Goal: Find specific page/section: Find specific page/section

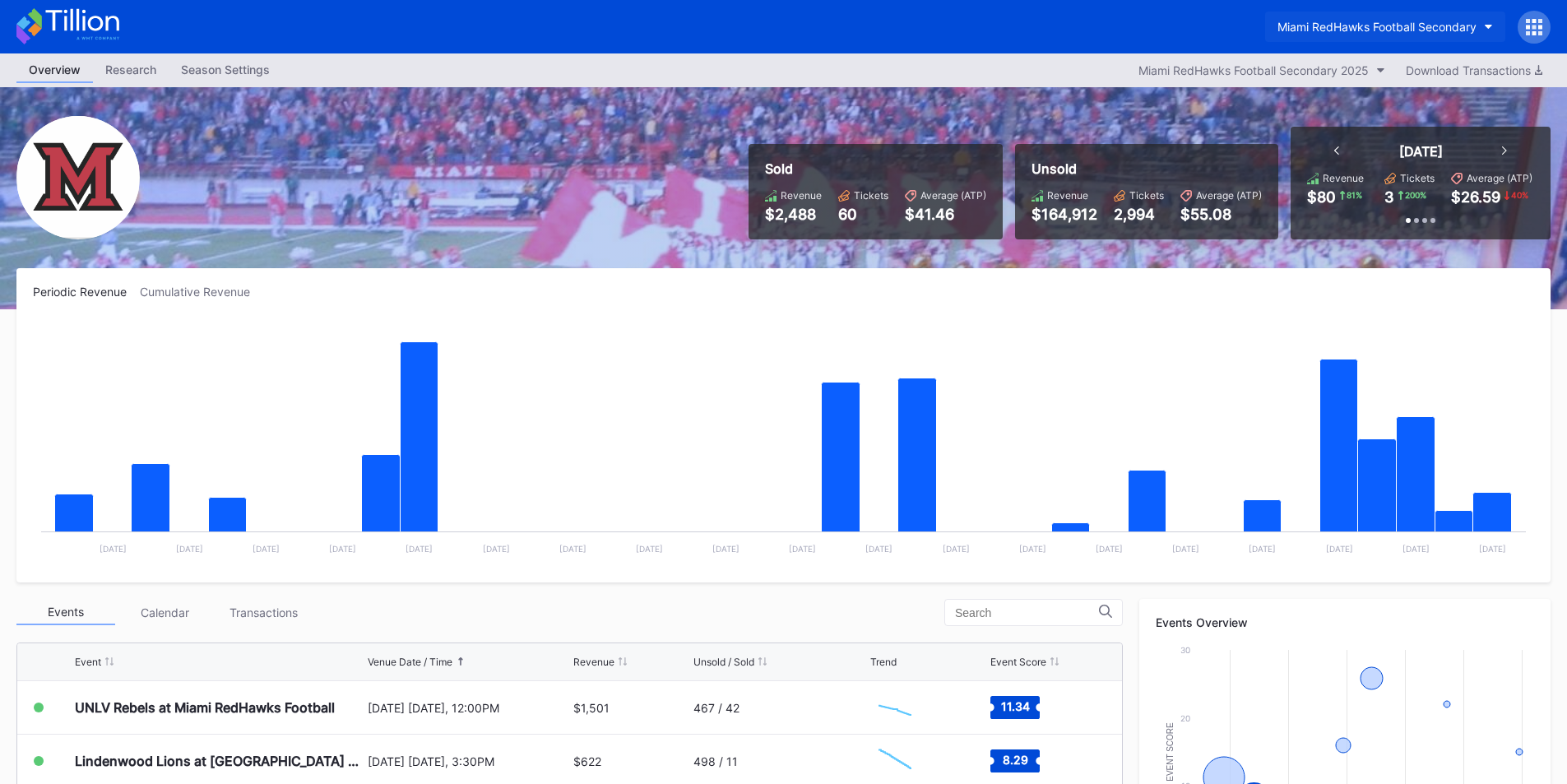
click at [1311, 35] on button "Miami RedHawks Football Secondary" at bounding box center [1385, 27] width 240 height 30
click at [1227, 72] on div "Miami RedHawks Football Secondary 2025" at bounding box center [1254, 70] width 230 height 14
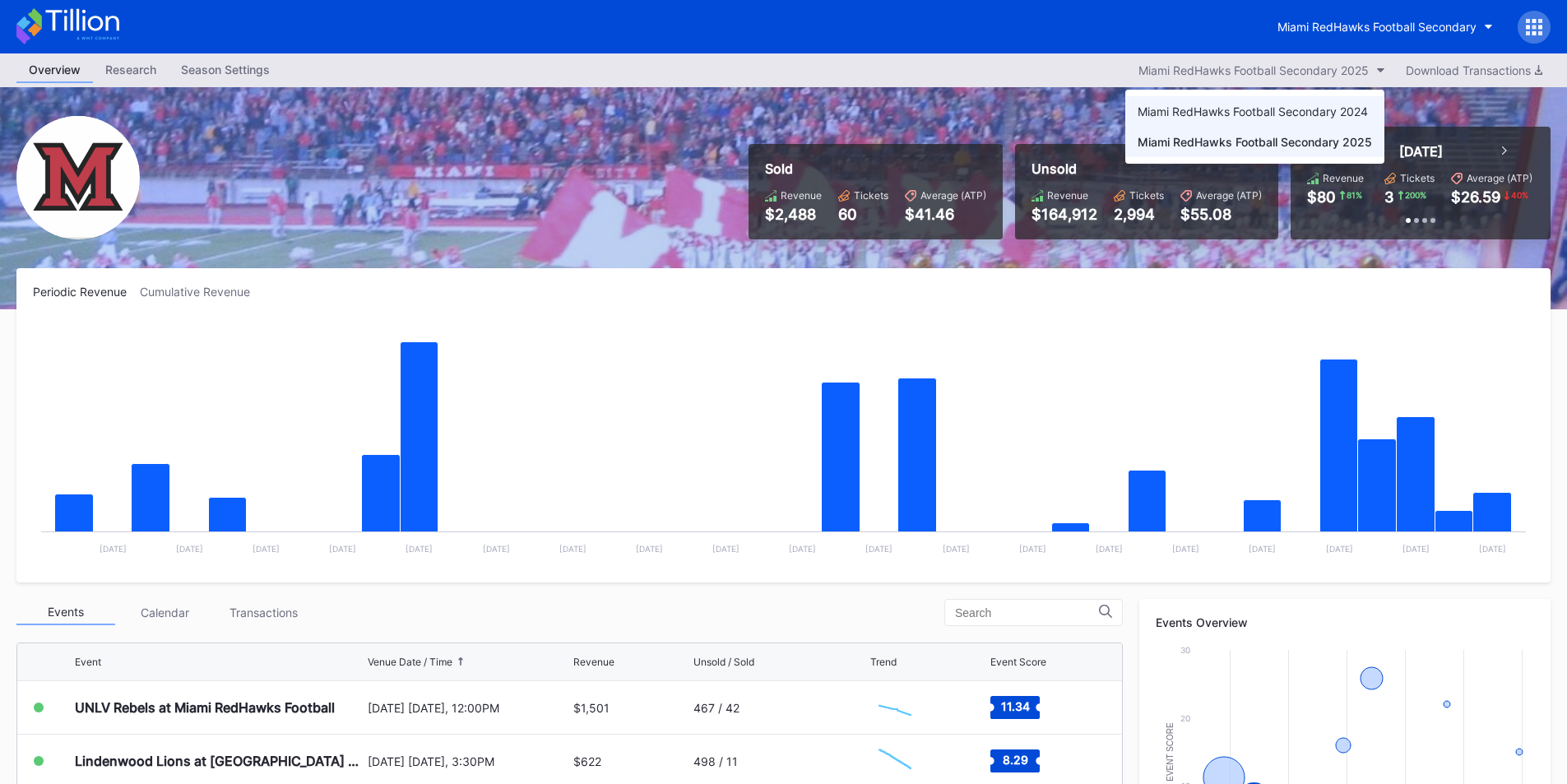
click at [1297, 120] on div "Miami RedHawks Football Secondary 2024" at bounding box center [1254, 111] width 259 height 30
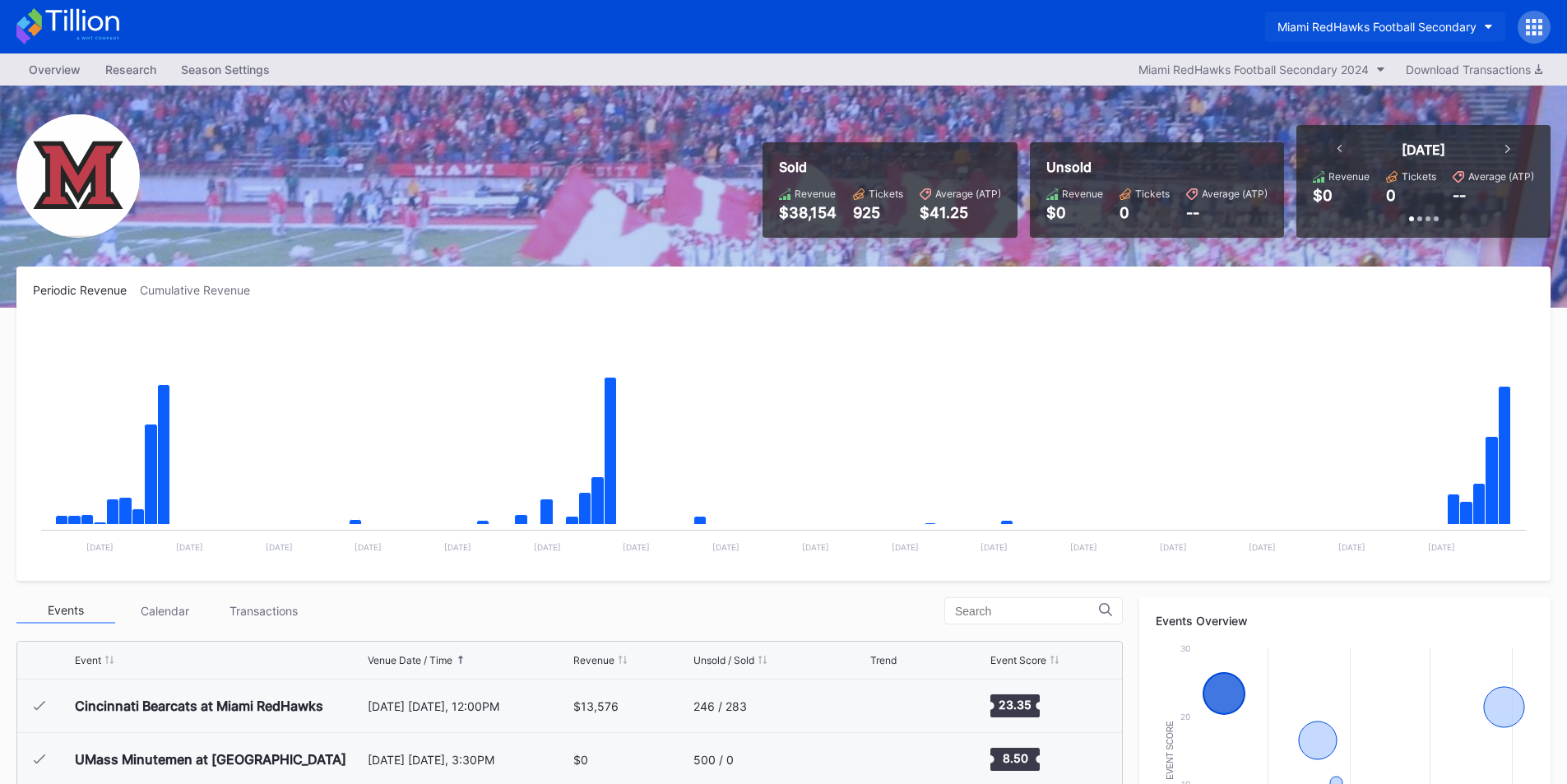
click at [1319, 26] on div "Miami RedHawks Football Secondary" at bounding box center [1377, 26] width 199 height 14
click at [1303, 67] on div "Miami RedHawks Football Secondary 2024" at bounding box center [1254, 69] width 230 height 14
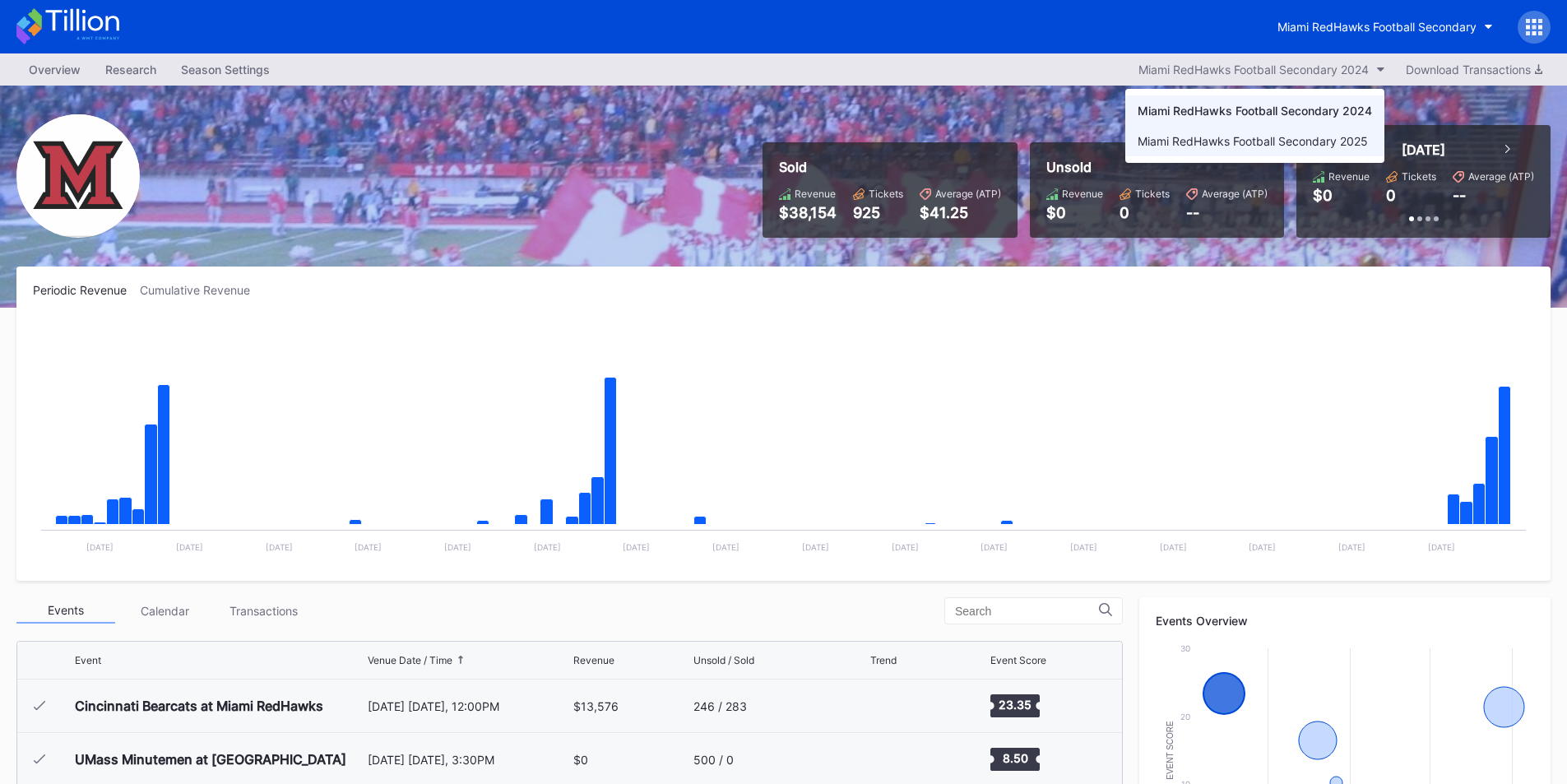
click at [1297, 142] on div "Miami RedHawks Football Secondary 2025" at bounding box center [1253, 141] width 230 height 14
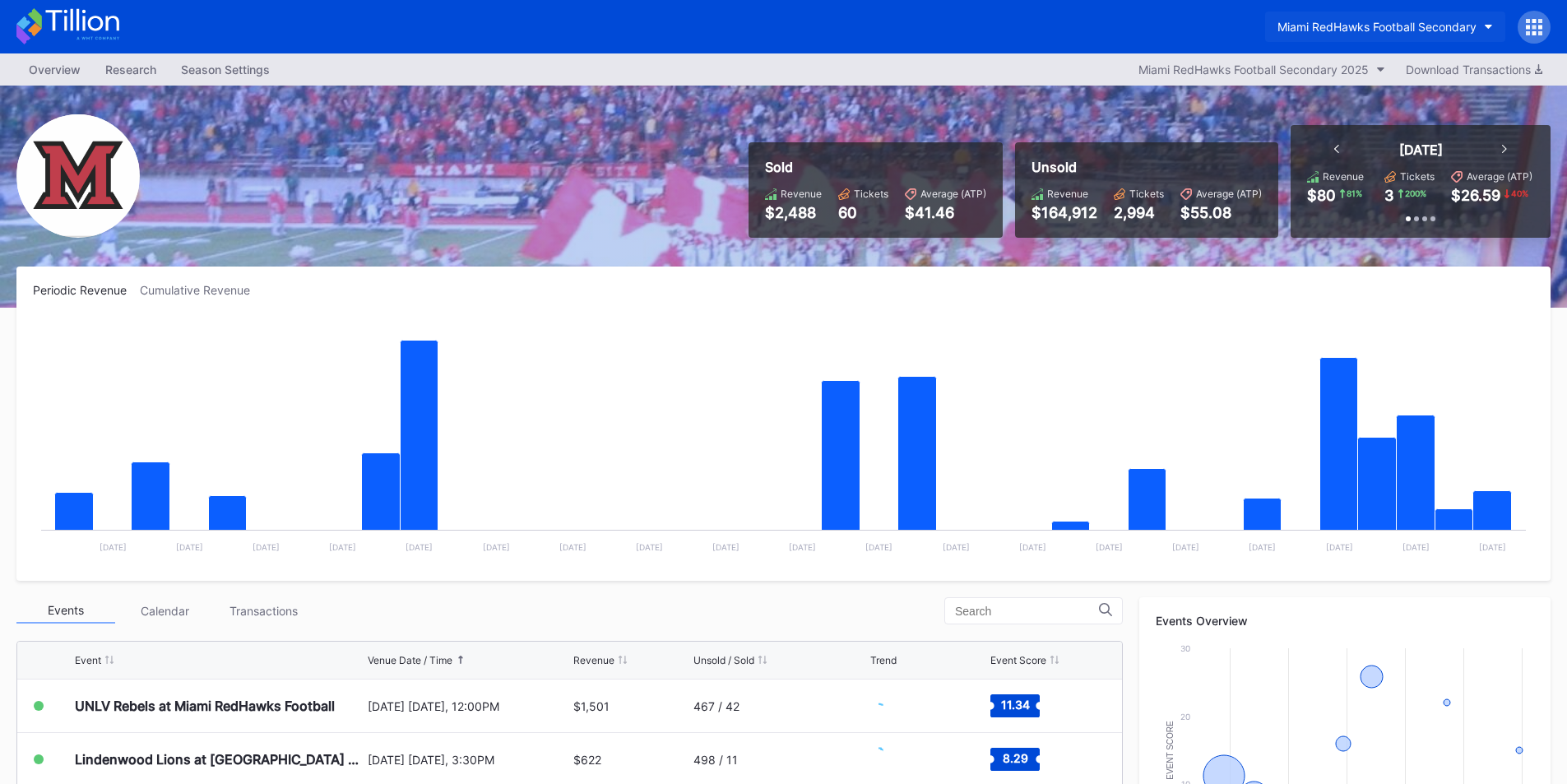
click at [1323, 28] on div "Miami RedHawks Football Secondary" at bounding box center [1377, 26] width 199 height 14
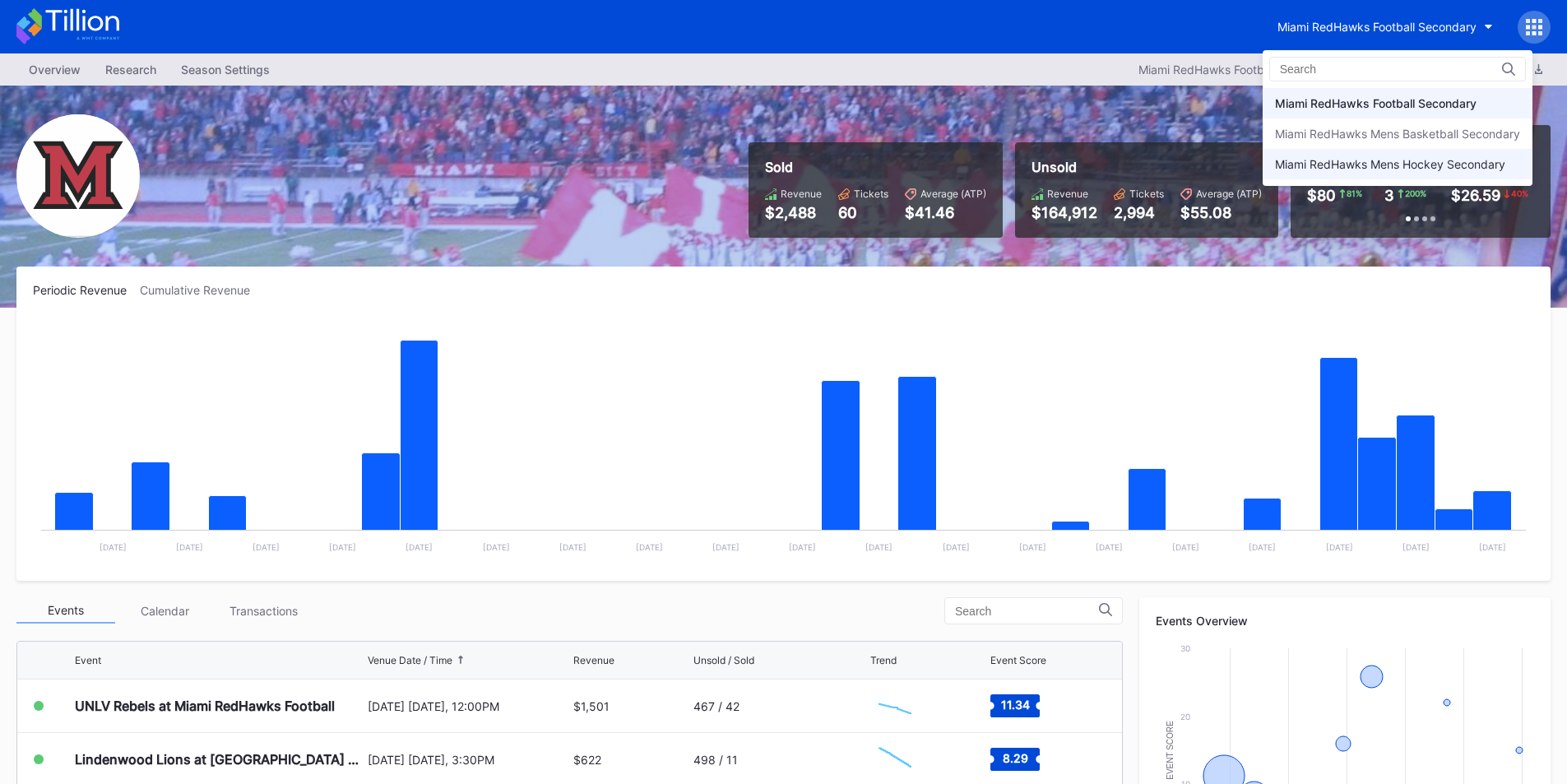
click at [1332, 173] on div "Miami RedHawks Mens Hockey Secondary" at bounding box center [1398, 164] width 270 height 30
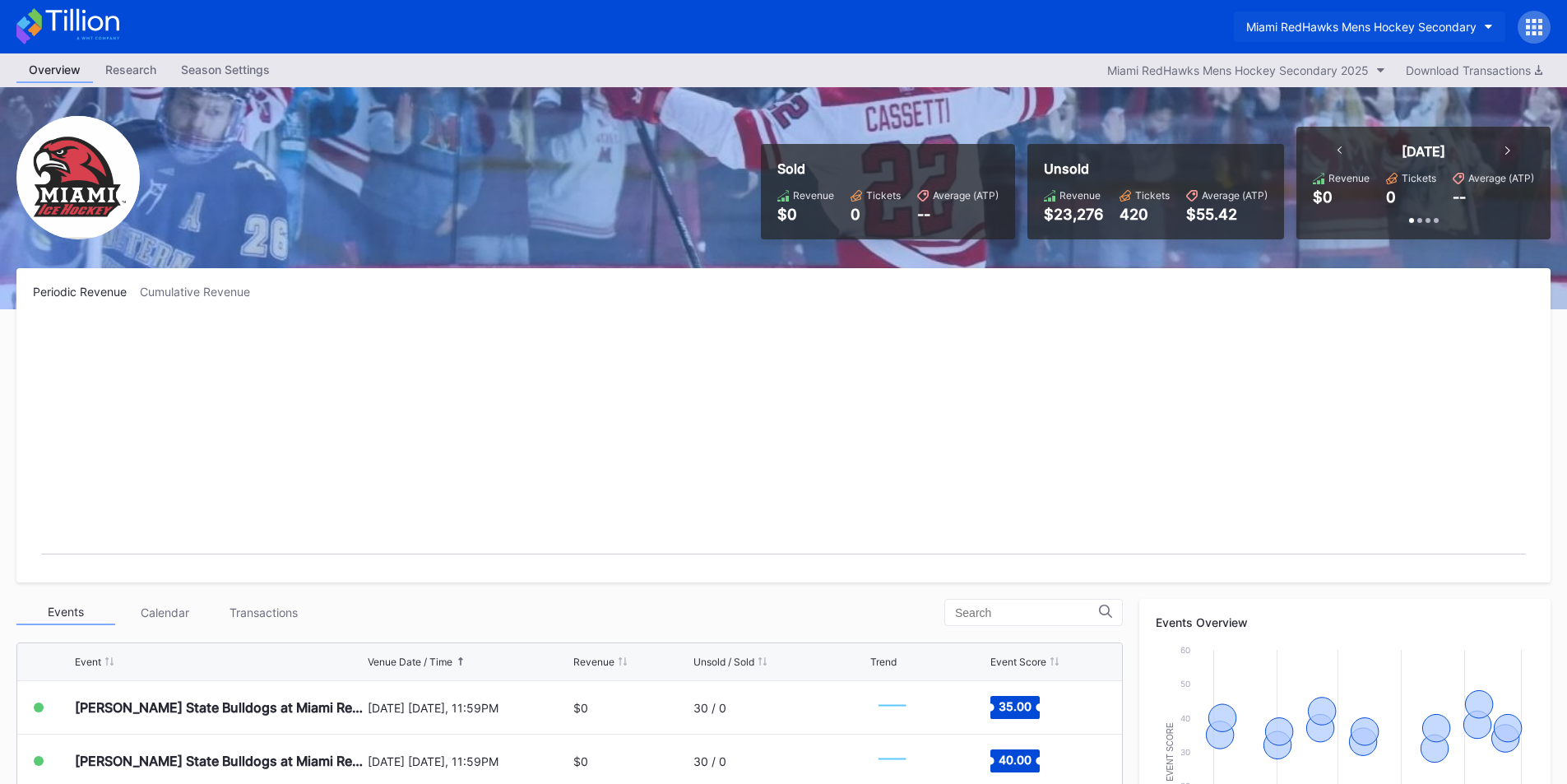
click at [1337, 27] on div "Miami RedHawks Mens Hockey Secondary" at bounding box center [1362, 26] width 230 height 14
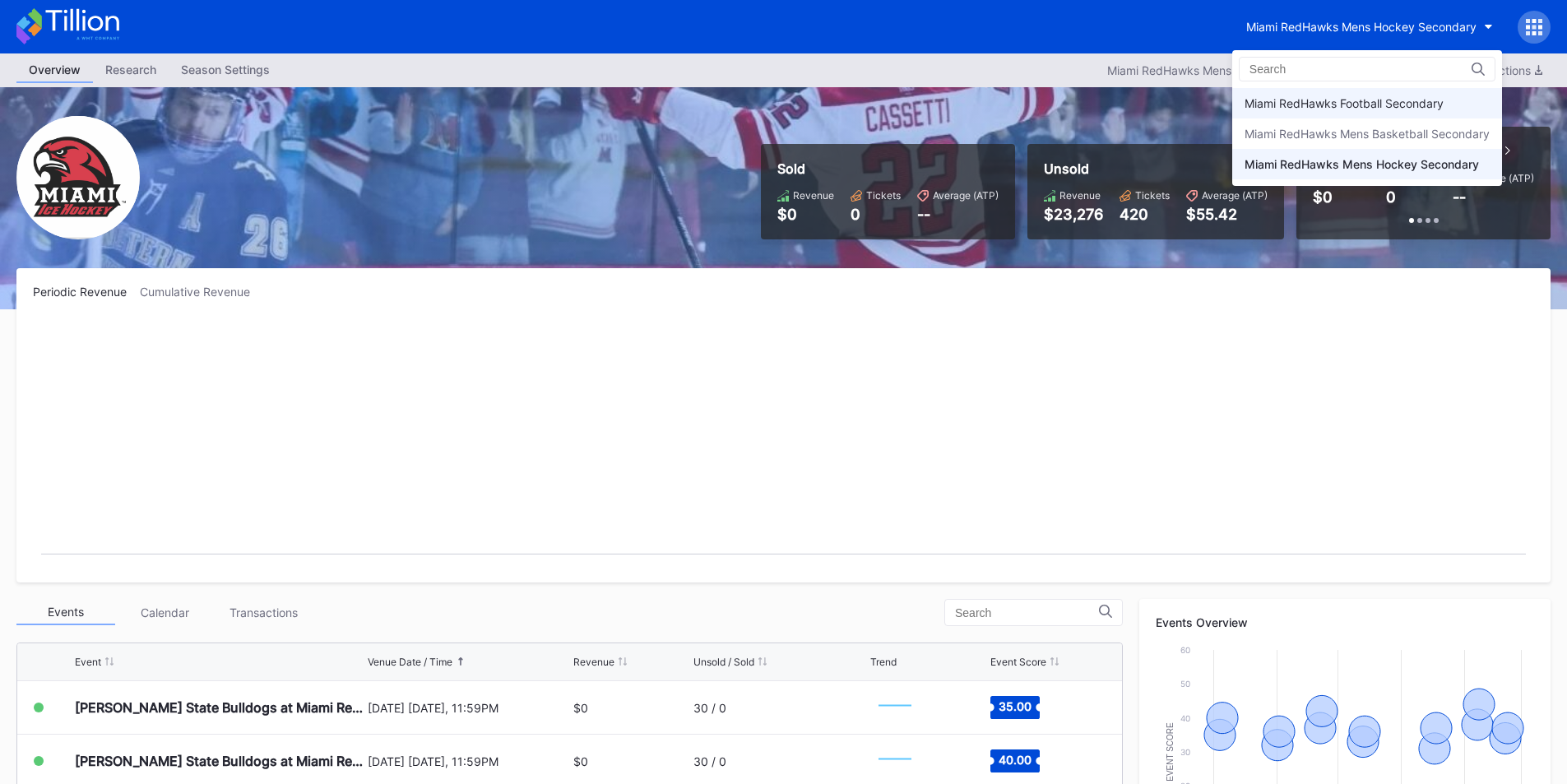
click at [1325, 105] on div "Miami RedHawks Football Secondary" at bounding box center [1344, 103] width 199 height 14
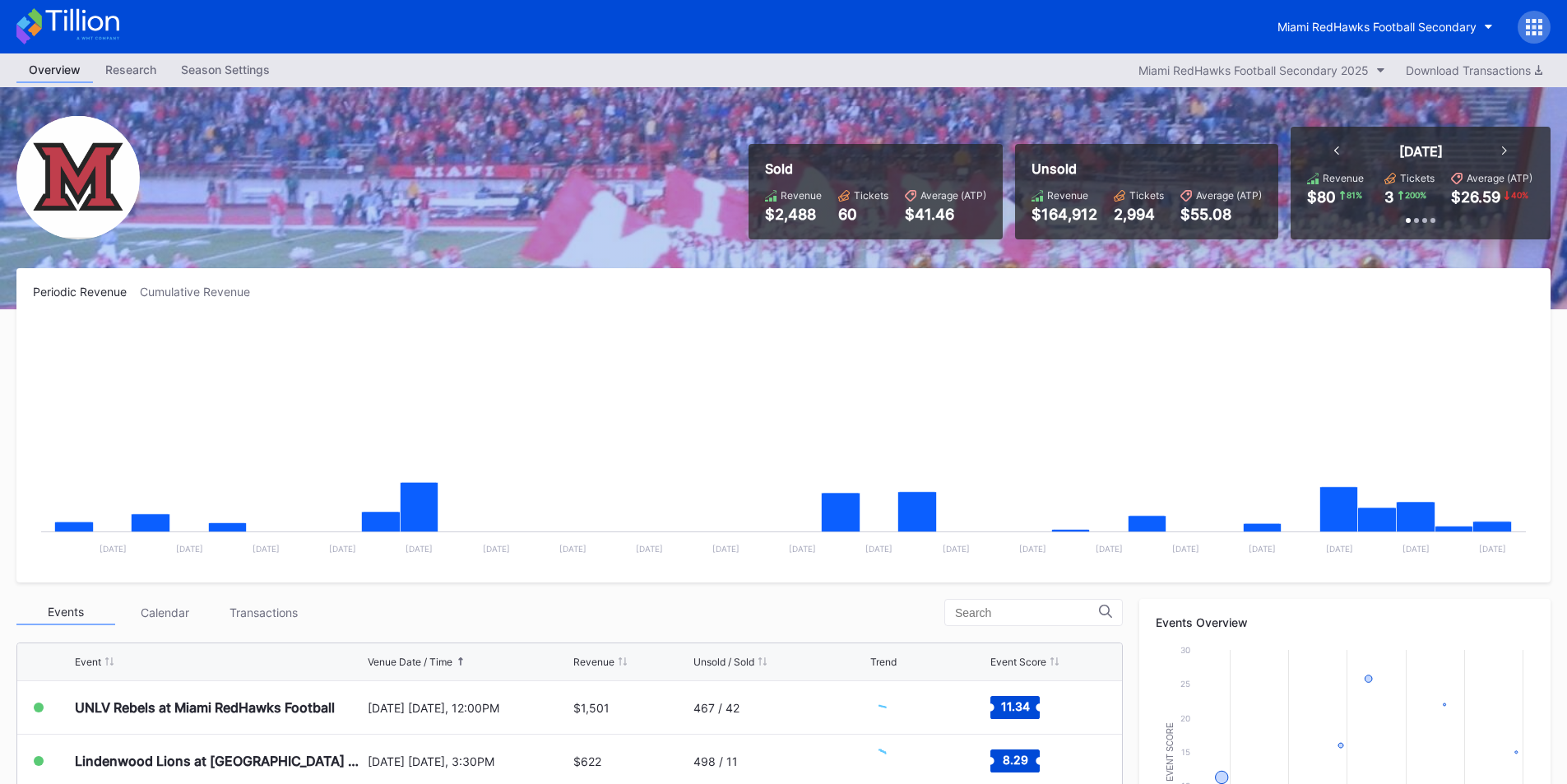
click at [1189, 34] on div "Miami RedHawks Football Secondary" at bounding box center [784, 27] width 1567 height 53
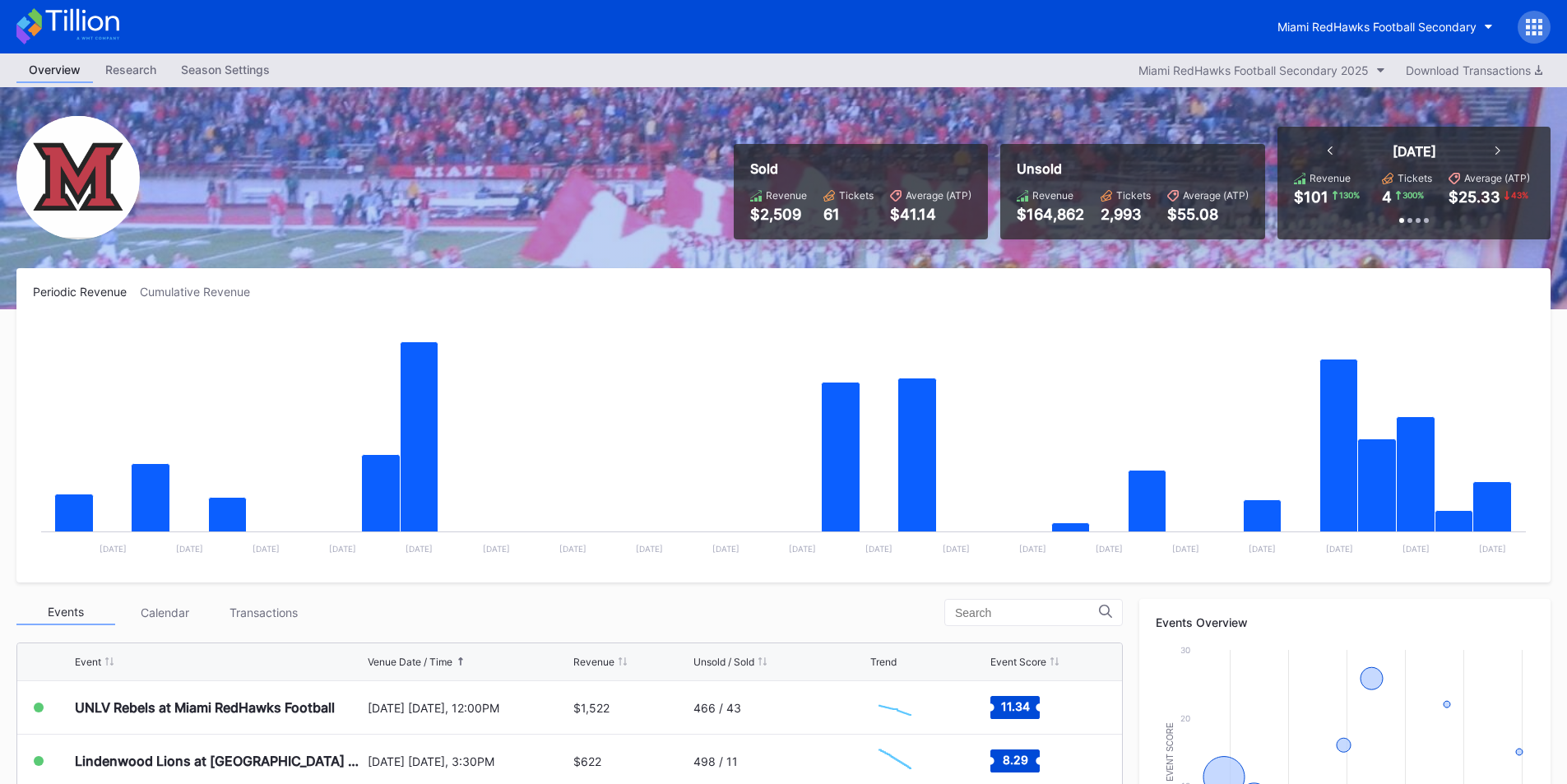
scroll to position [82, 0]
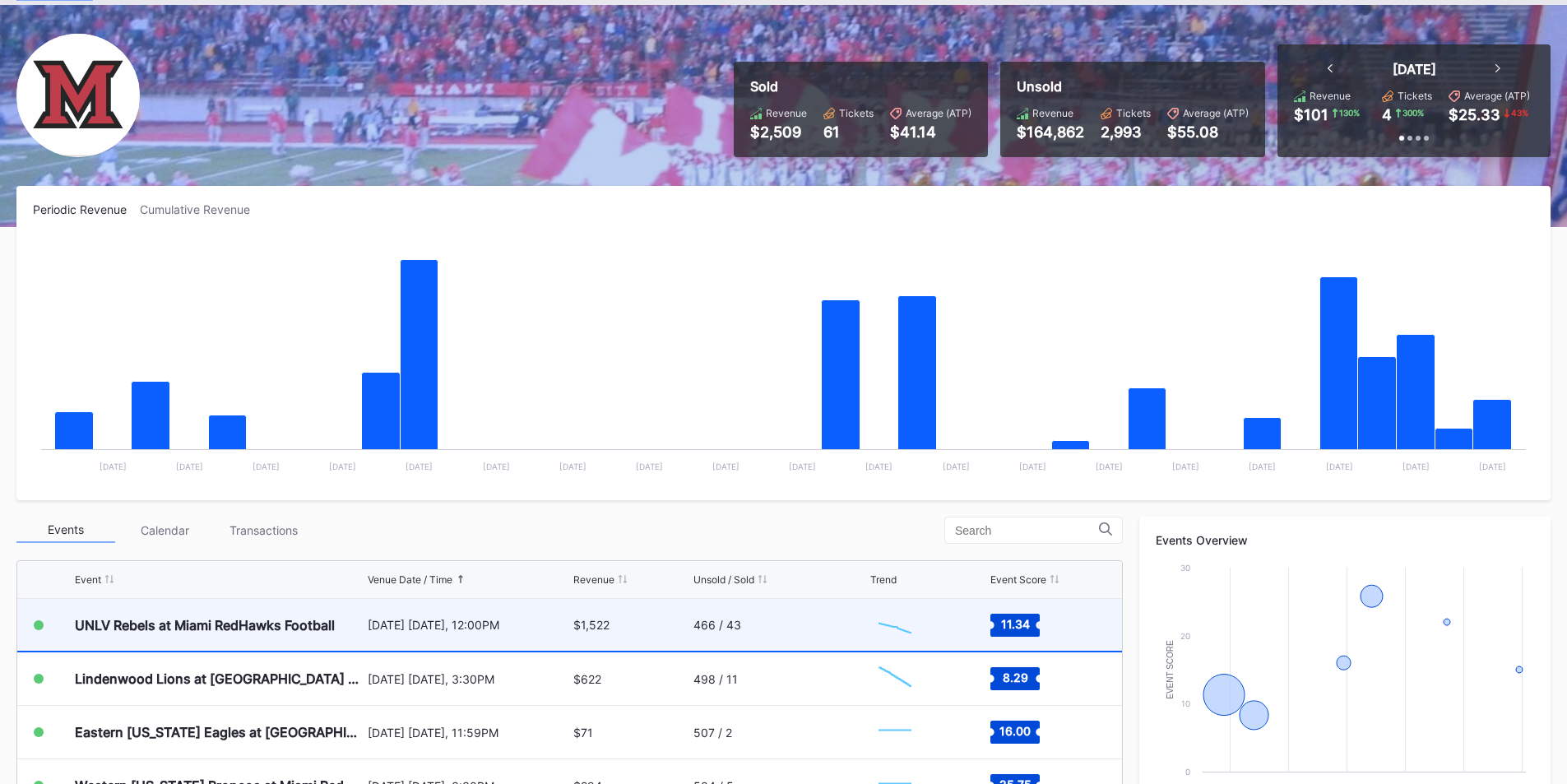
click at [504, 622] on div "[DATE] [DATE], 12:00PM" at bounding box center [469, 624] width 203 height 14
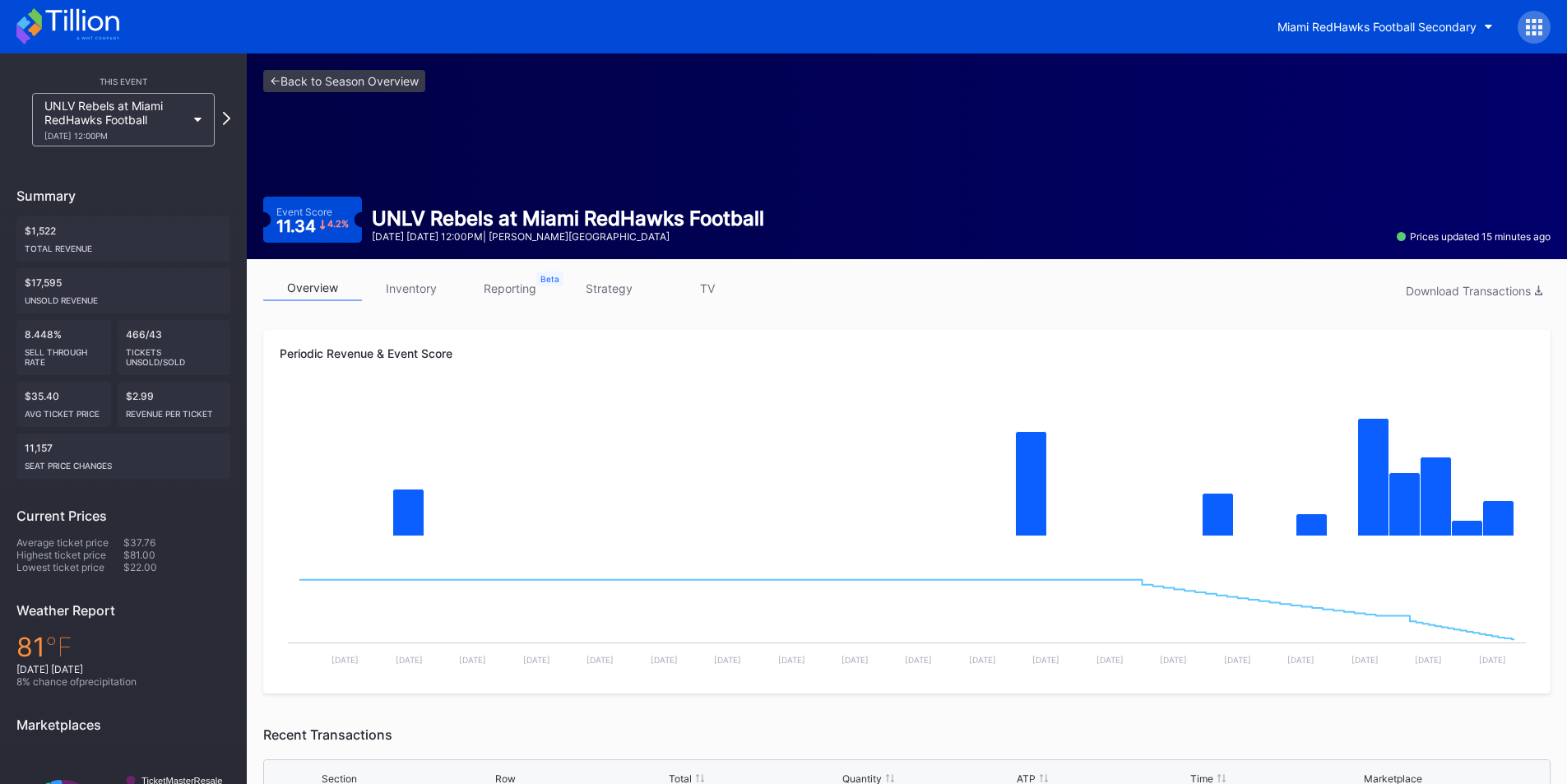
click at [274, 94] on div "<- Back to Season Overview Event Score 11.34 4.2 % UNLV Rebels at Miami RedHawk…" at bounding box center [907, 156] width 1320 height 205
click at [274, 87] on link "<- Back to Season Overview" at bounding box center [344, 81] width 162 height 22
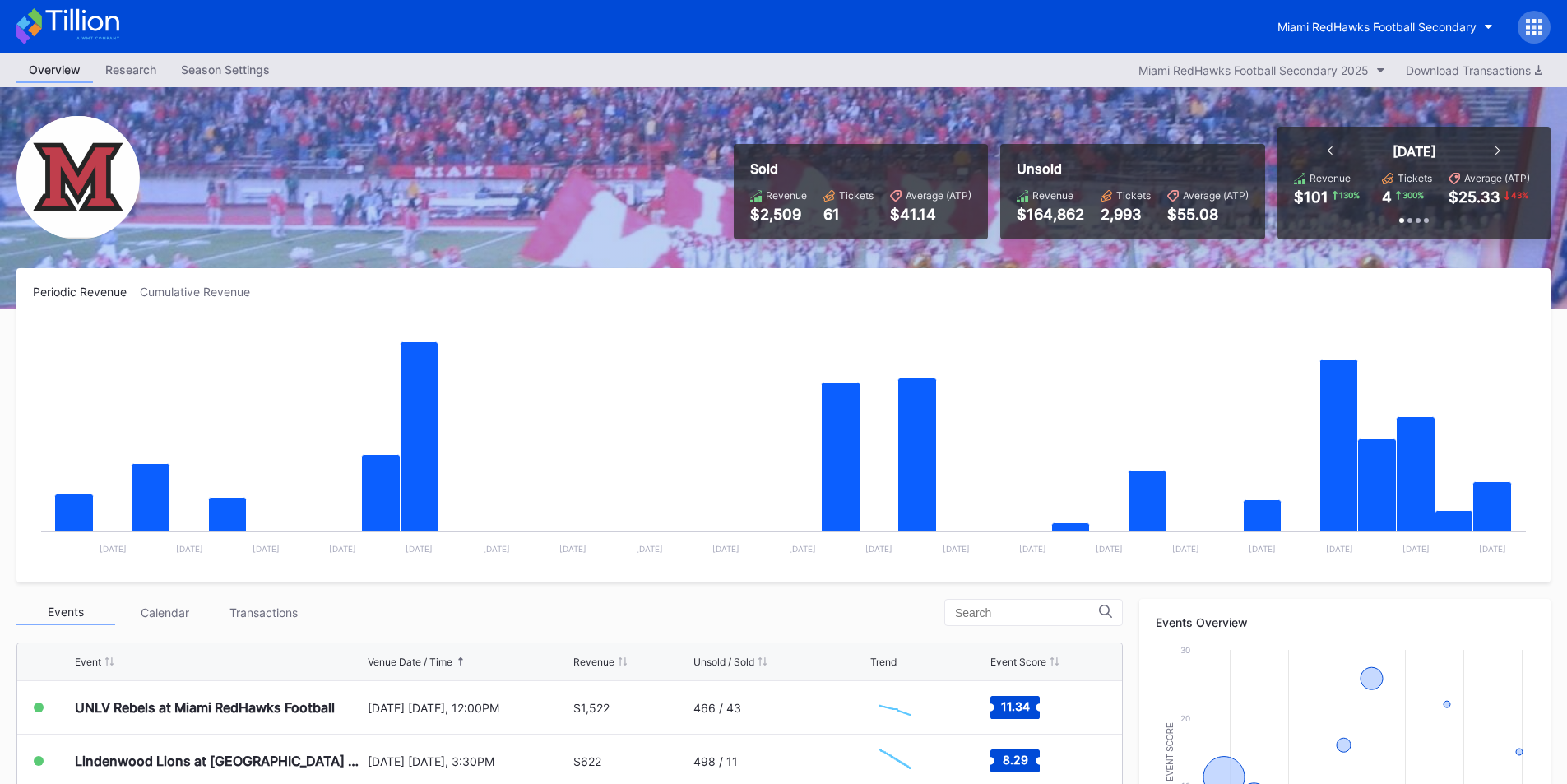
click at [1046, 352] on rect "Chart title" at bounding box center [784, 443] width 1502 height 247
